Goal: Task Accomplishment & Management: Complete application form

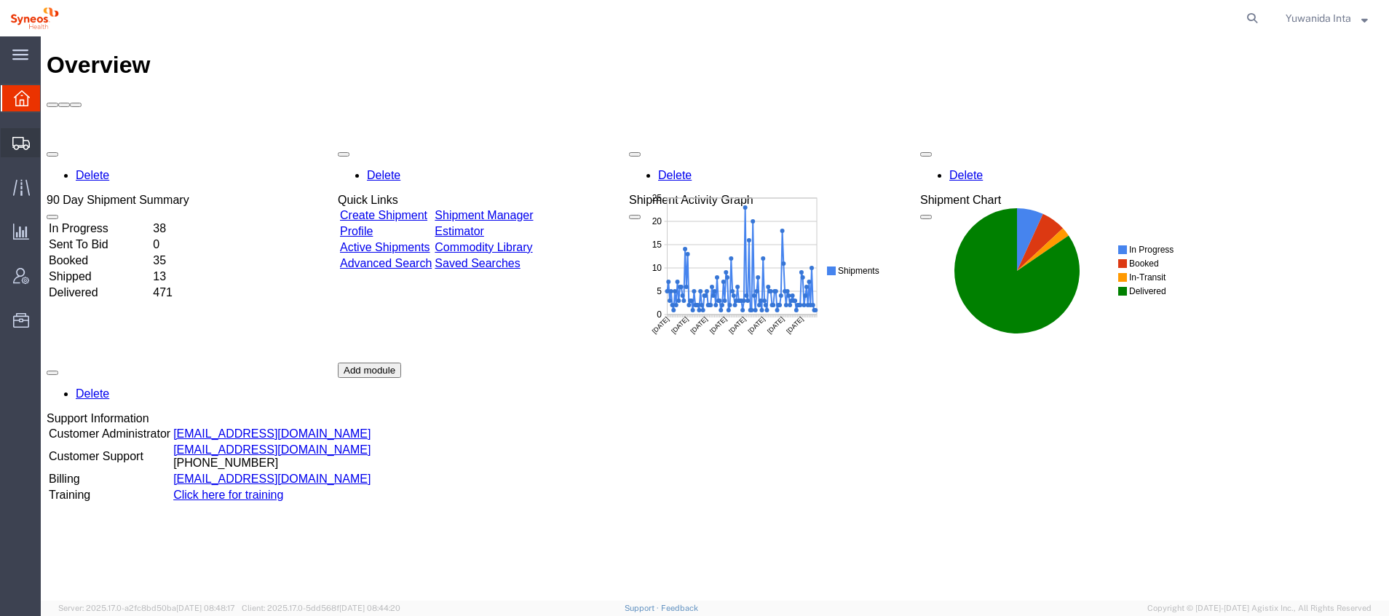
click at [0, 0] on span "Shipment Manager" at bounding box center [0, 0] width 0 height 0
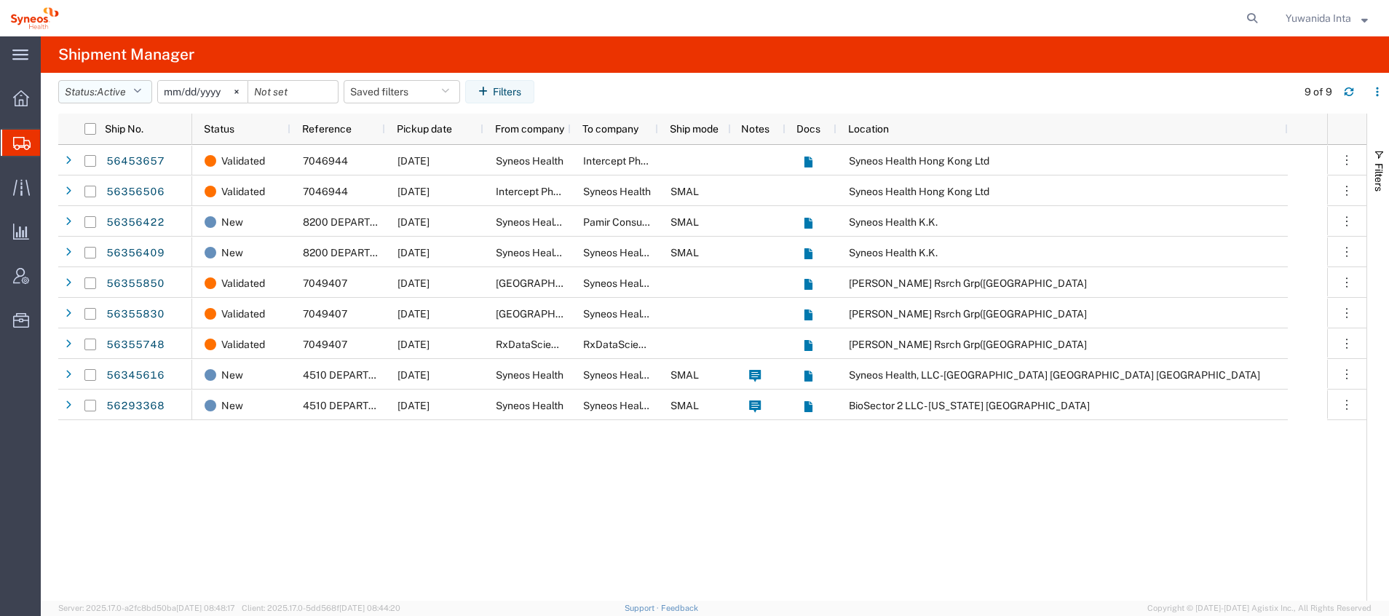
click at [141, 92] on icon "button" at bounding box center [137, 92] width 8 height 10
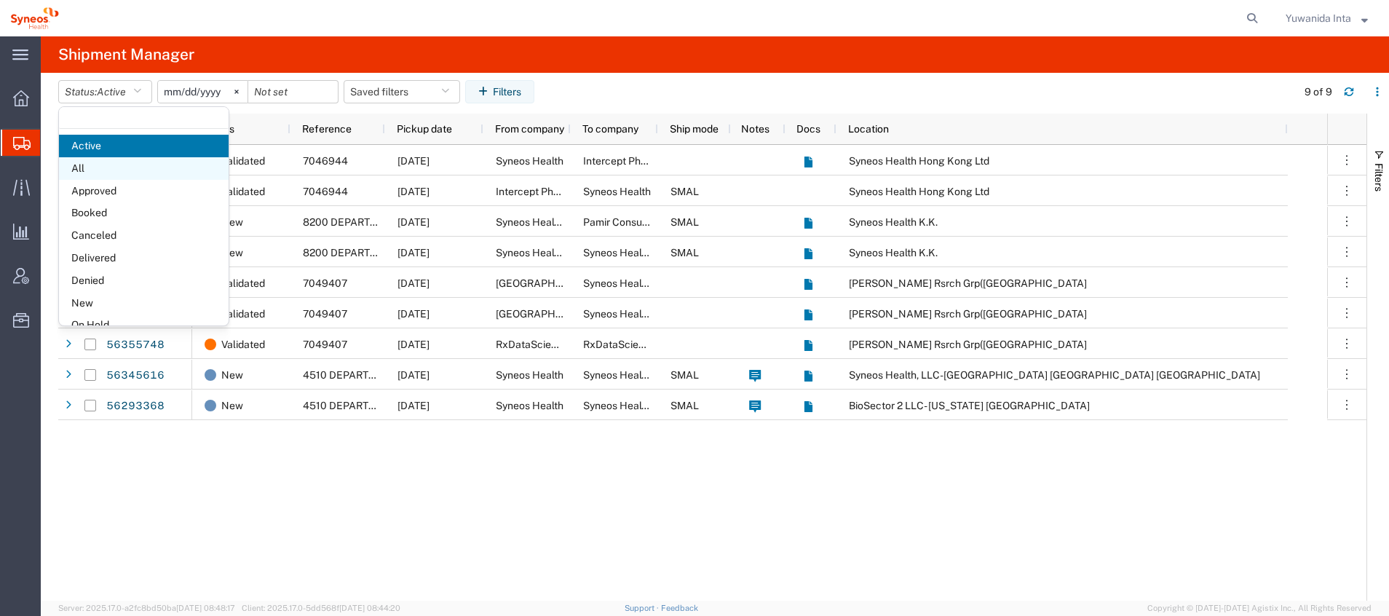
click at [82, 165] on span "All" at bounding box center [144, 168] width 170 height 23
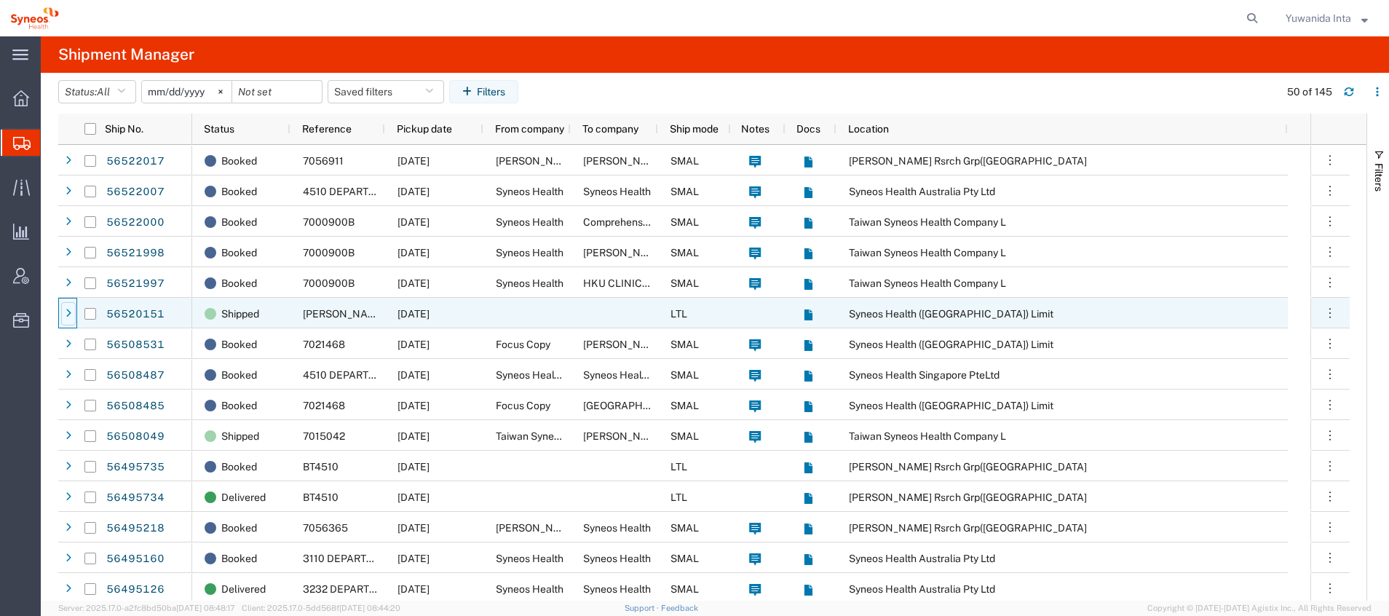
click at [71, 310] on icon at bounding box center [69, 314] width 6 height 10
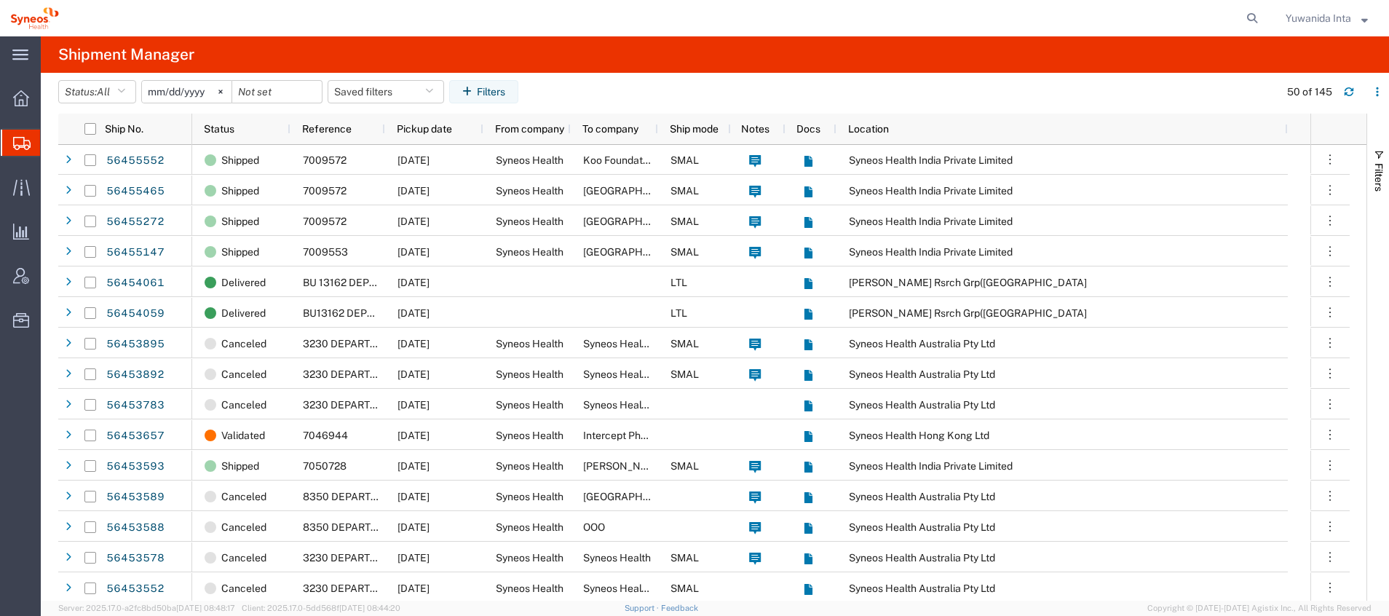
scroll to position [983, 0]
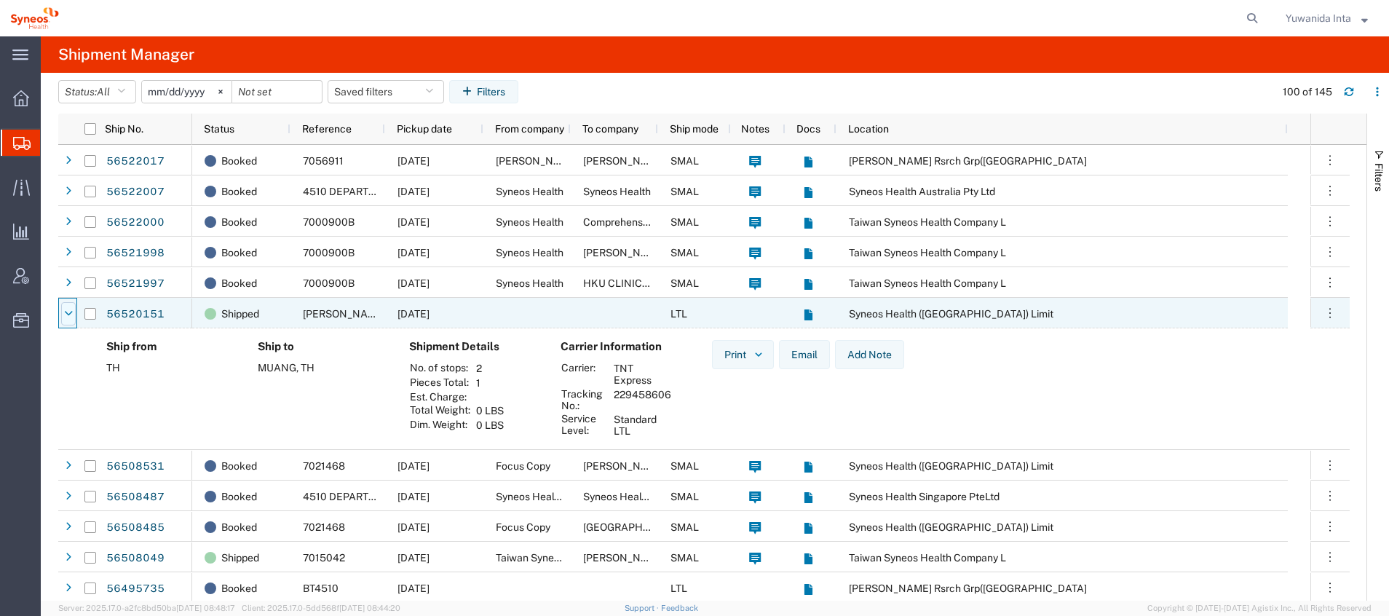
click at [66, 305] on div at bounding box center [68, 313] width 15 height 23
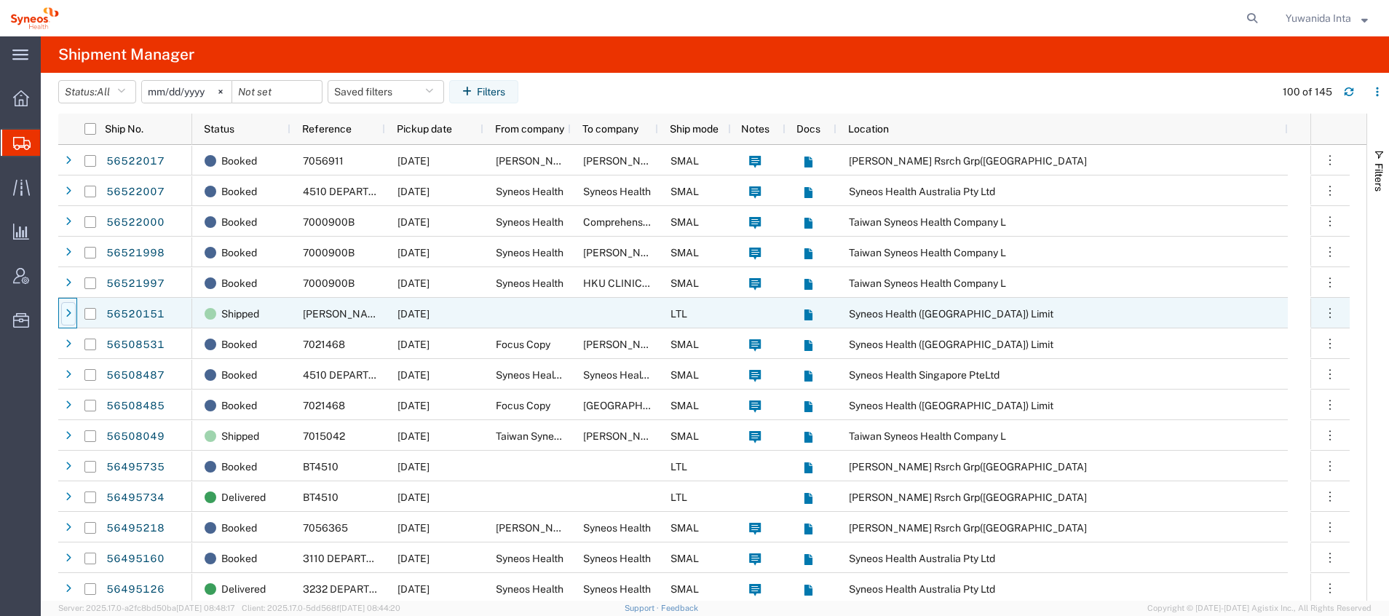
click at [68, 312] on icon at bounding box center [69, 314] width 6 height 10
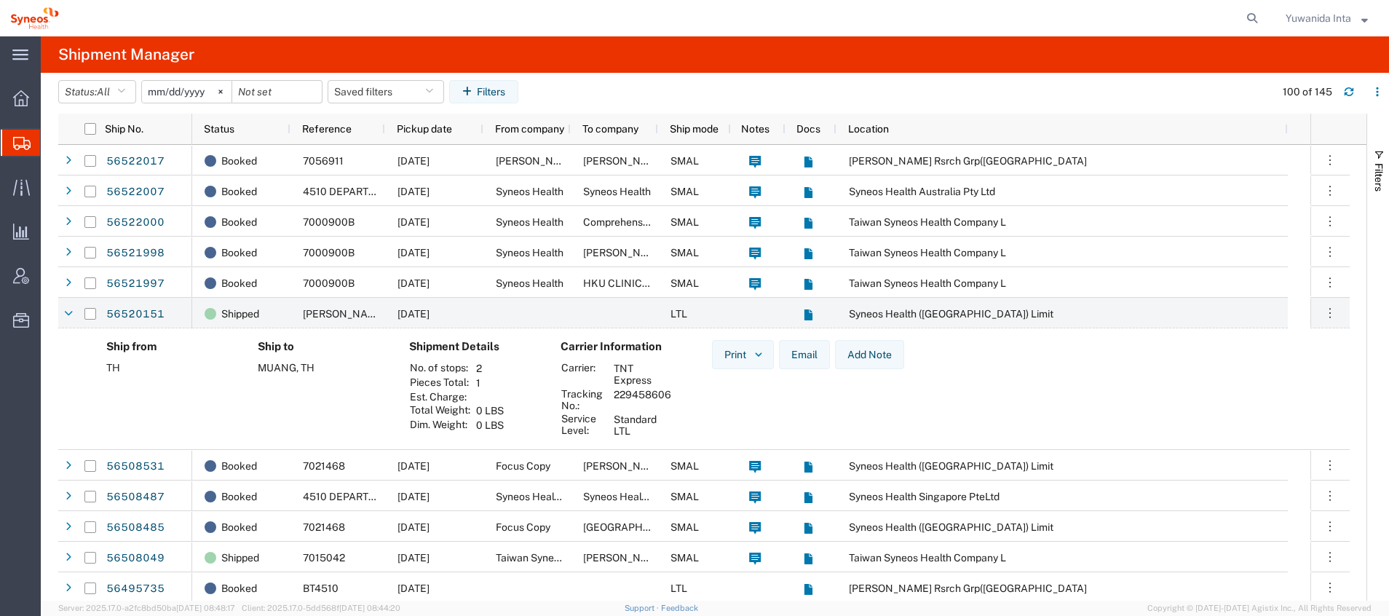
drag, startPoint x: 669, startPoint y: 395, endPoint x: 614, endPoint y: 397, distance: 54.6
click at [614, 397] on td "229458606" at bounding box center [643, 399] width 68 height 25
copy td "229458606"
click at [65, 315] on icon at bounding box center [68, 314] width 9 height 10
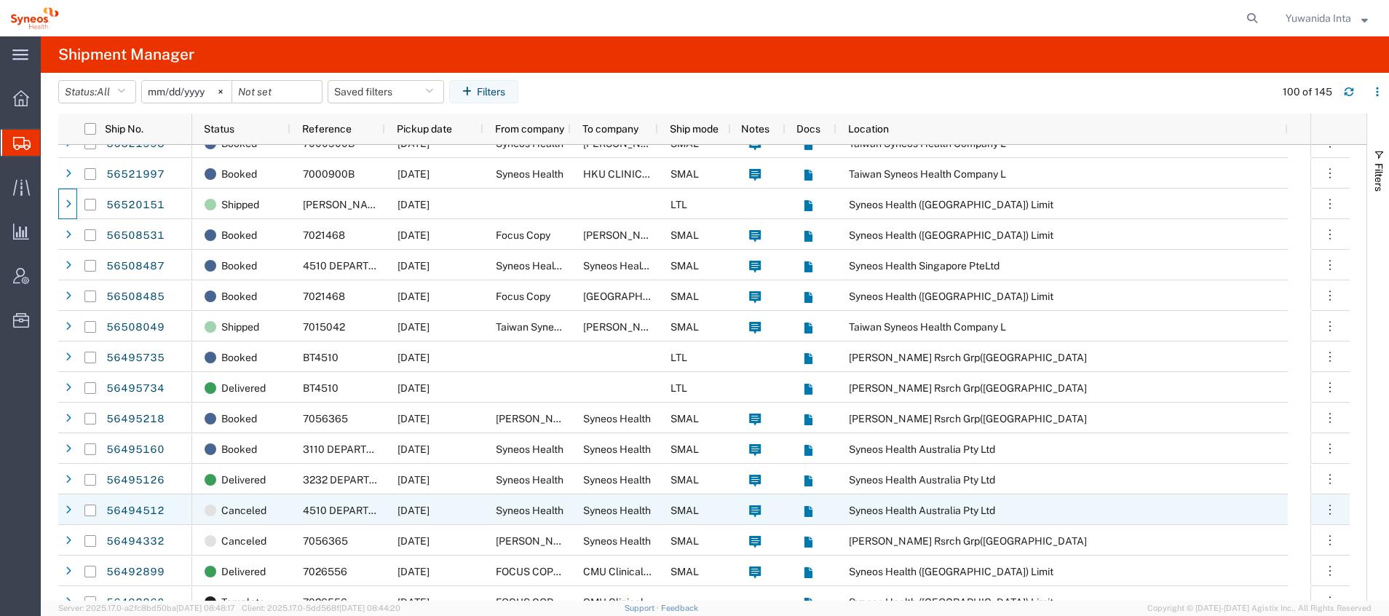
scroll to position [218, 0]
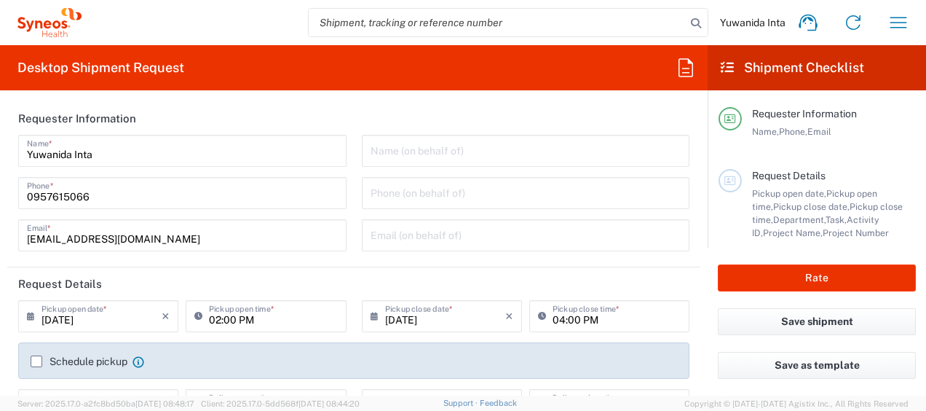
type input "[GEOGRAPHIC_DATA]"
type input "Syneos Health ([GEOGRAPHIC_DATA]) Limit"
type input "8350"
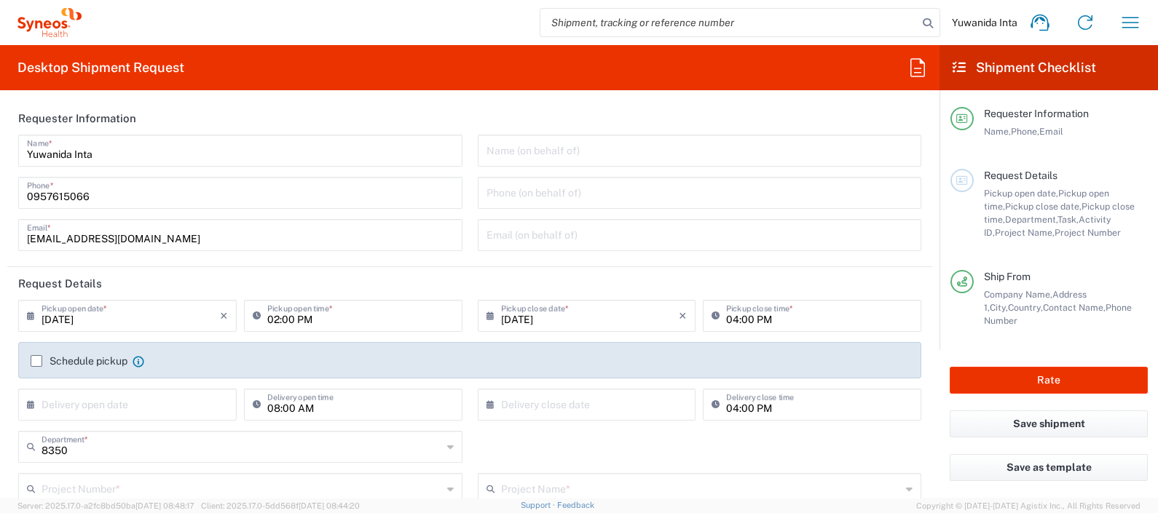
drag, startPoint x: 877, startPoint y: 7, endPoint x: 656, endPoint y: 126, distance: 250.5
click at [639, 126] on header "Requester Information" at bounding box center [469, 118] width 925 height 33
